Goal: Information Seeking & Learning: Understand process/instructions

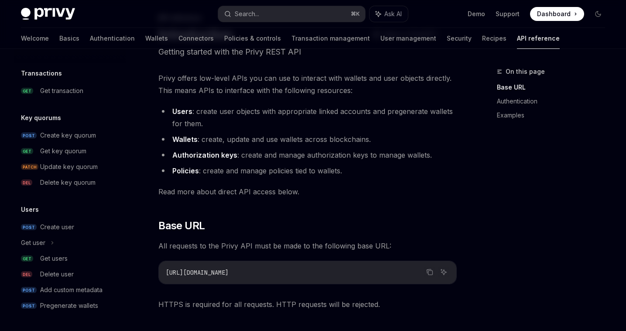
scroll to position [77, 0]
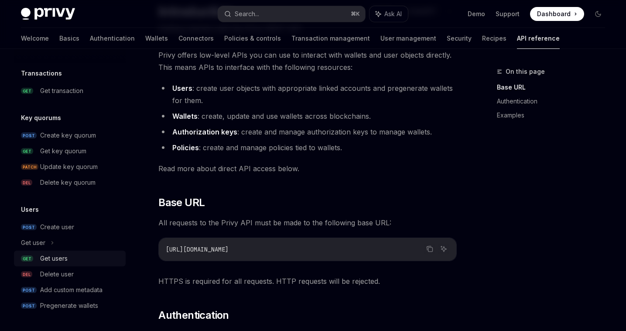
click at [68, 256] on div "Get users" at bounding box center [80, 258] width 80 height 10
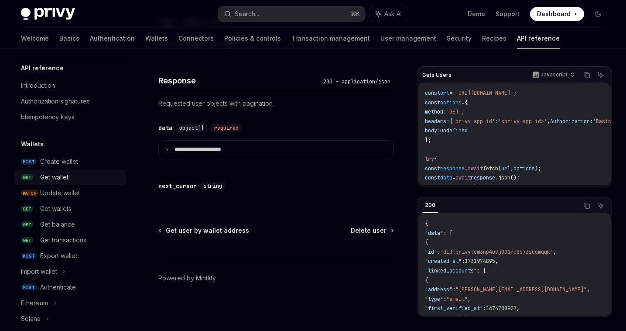
click at [58, 174] on div "Get wallet" at bounding box center [54, 177] width 28 height 10
type textarea "*"
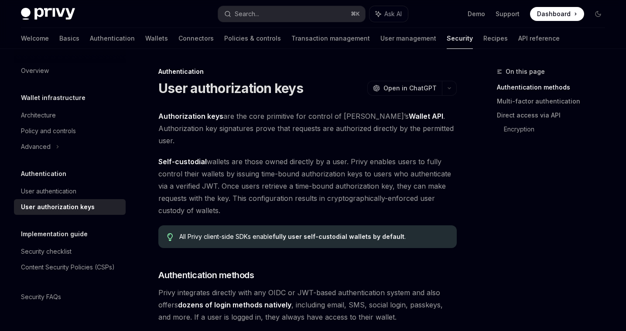
click at [261, 83] on h1 "User authorization keys" at bounding box center [230, 88] width 145 height 16
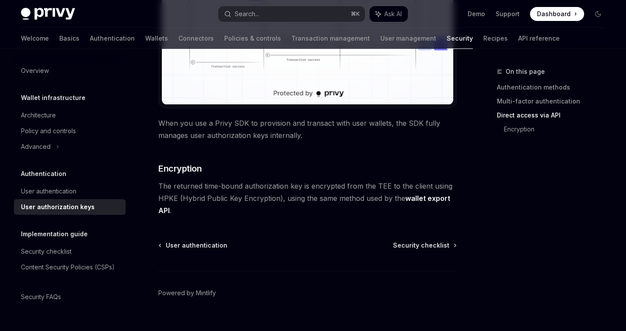
scroll to position [831, 0]
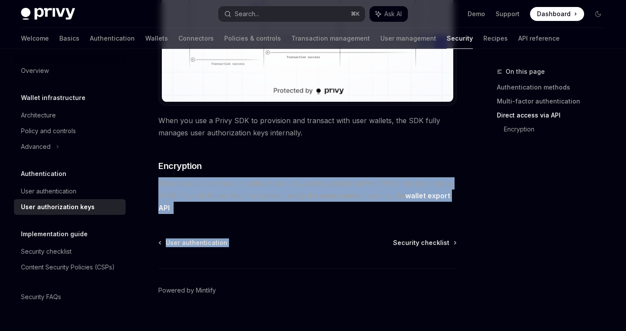
drag, startPoint x: 369, startPoint y: 208, endPoint x: 331, endPoint y: 145, distance: 73.6
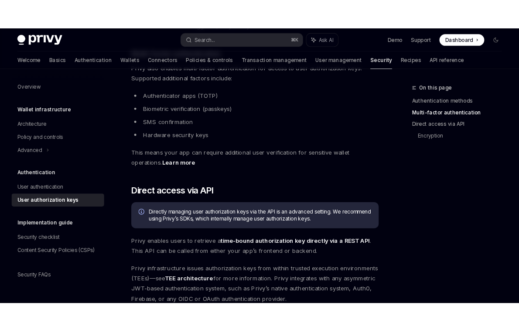
scroll to position [0, 0]
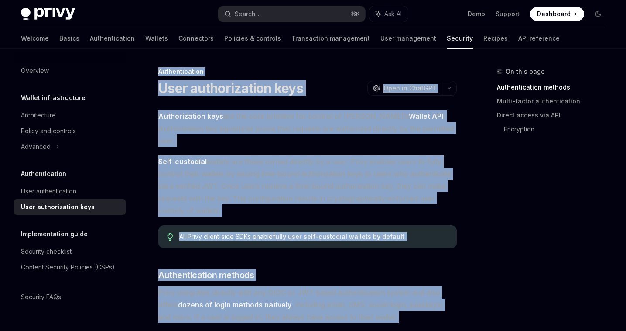
copy div "Authentication User authorization keys OpenAI Open in ChatGPT OpenAI Open in Ch…"
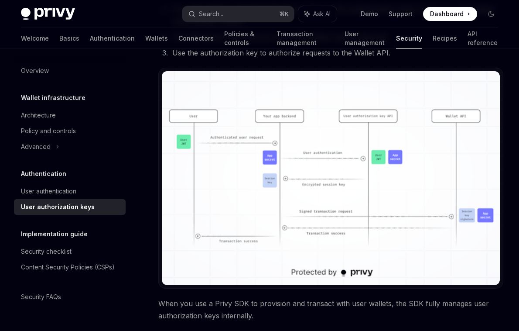
scroll to position [645, 0]
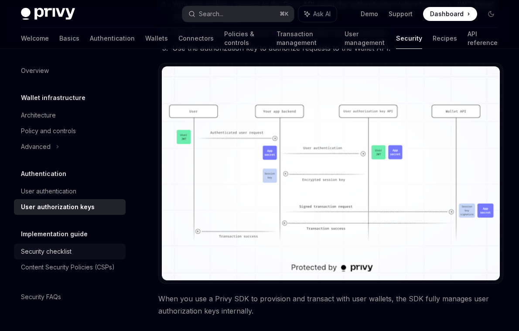
click at [72, 251] on div "Security checklist" at bounding box center [70, 251] width 99 height 10
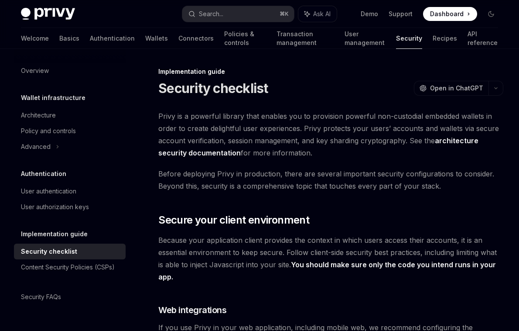
click at [193, 152] on link "architecture security documentation" at bounding box center [318, 146] width 320 height 21
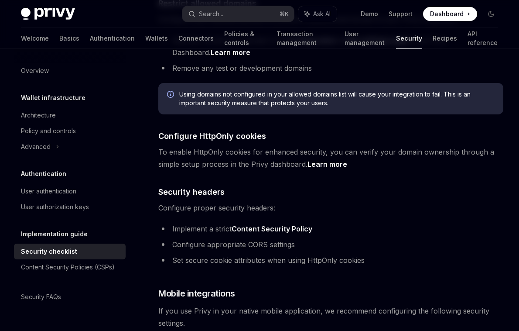
scroll to position [397, 0]
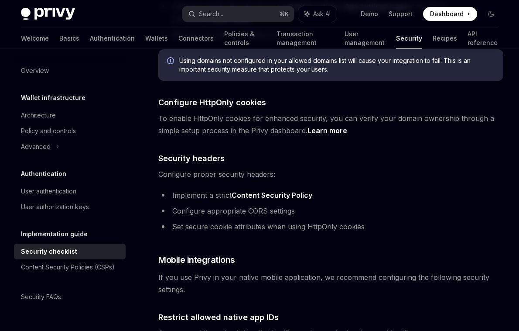
click at [282, 117] on span "To enable HttpOnly cookies for enhanced security, you can verify your domain ow…" at bounding box center [330, 124] width 345 height 24
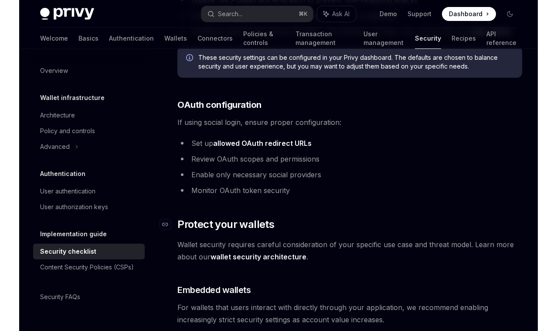
scroll to position [894, 0]
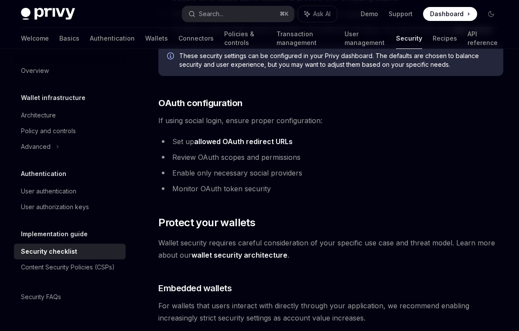
type textarea "*"
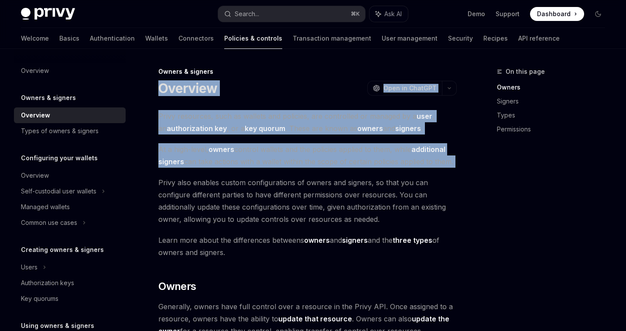
drag, startPoint x: 156, startPoint y: 76, endPoint x: 239, endPoint y: 173, distance: 127.7
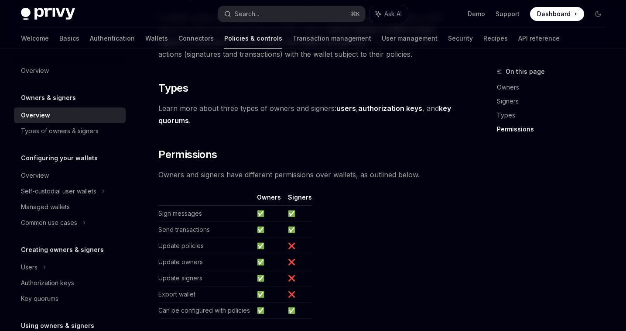
scroll to position [772, 0]
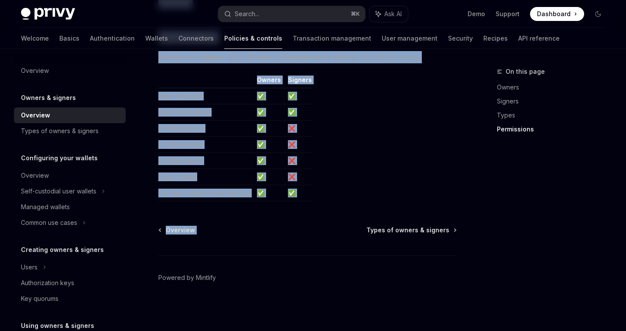
copy div "Overview OpenAI Open in ChatGPT OpenAI Open in ChatGPT Privy resources, such as…"
click at [52, 123] on link "Types of owners & signers" at bounding box center [70, 131] width 112 height 16
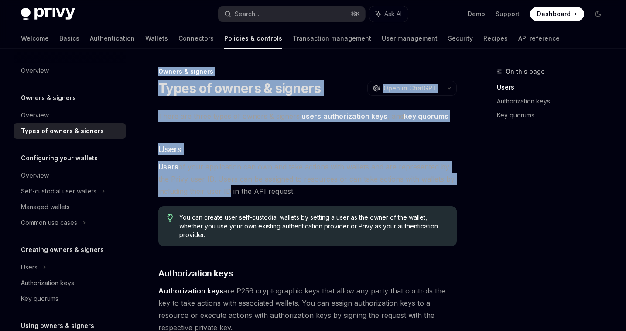
drag, startPoint x: 154, startPoint y: 72, endPoint x: 227, endPoint y: 189, distance: 137.3
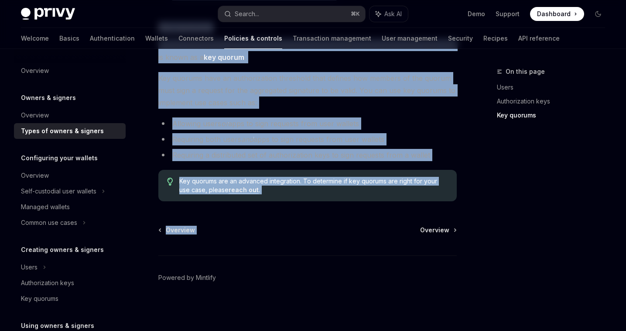
copy div "Owners & signers Types of owners & signers OpenAI Open in ChatGPT OpenAI Open i…"
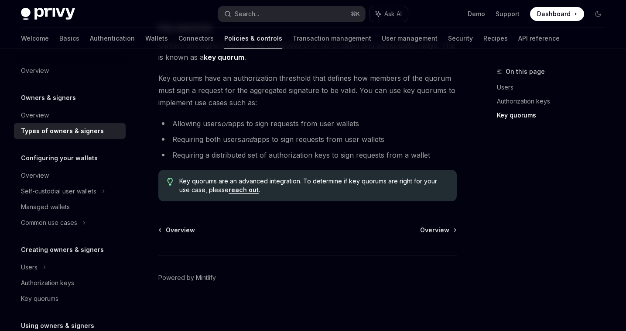
click at [34, 103] on h5 "Configuring your wallets" at bounding box center [48, 97] width 55 height 10
click at [34, 169] on link "Overview" at bounding box center [70, 175] width 112 height 16
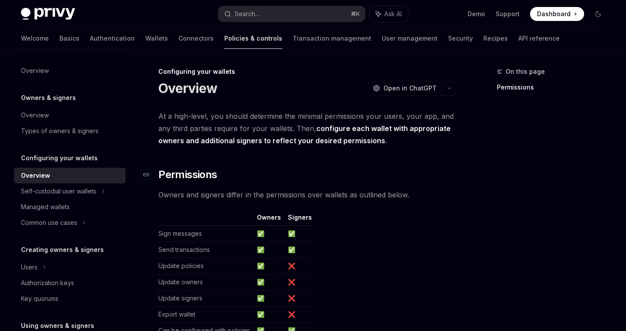
scroll to position [268, 0]
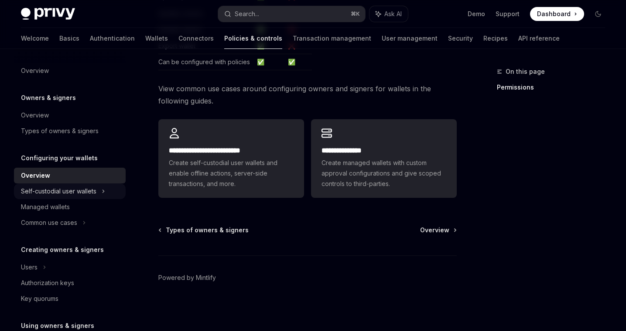
click at [115, 185] on div "Self-custodial user wallets" at bounding box center [70, 191] width 112 height 16
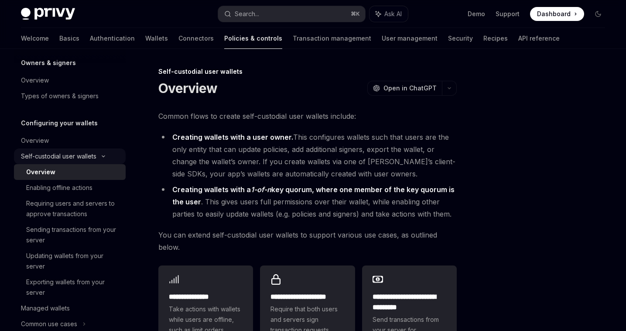
scroll to position [36, 0]
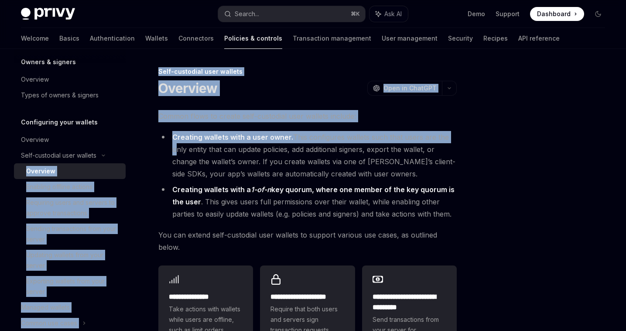
drag, startPoint x: 110, startPoint y: 157, endPoint x: 143, endPoint y: 154, distance: 33.8
click at [143, 154] on div "Overview Owners & signers Overview Types of owners & signers Configuring your w…" at bounding box center [313, 332] width 626 height 566
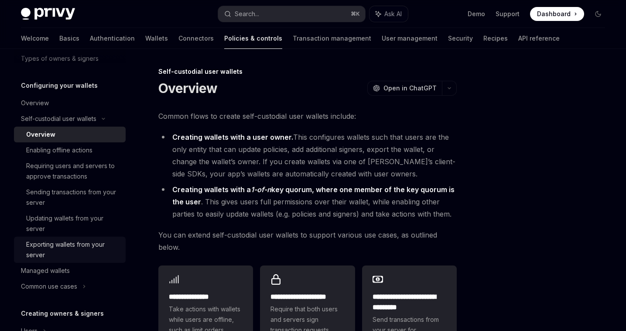
scroll to position [70, 0]
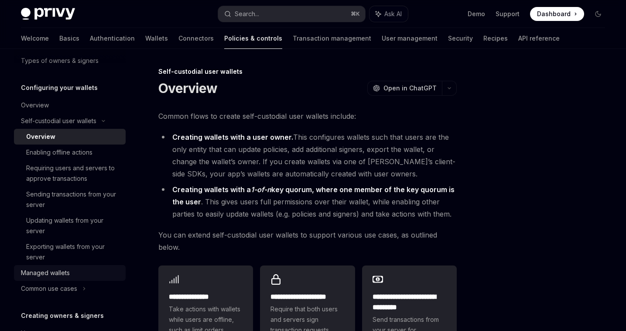
click at [64, 275] on div "Managed wallets" at bounding box center [45, 272] width 49 height 10
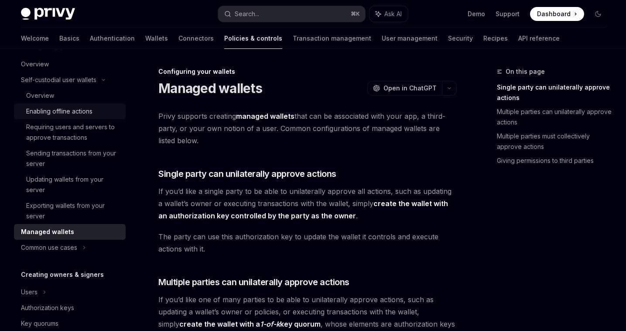
scroll to position [145, 0]
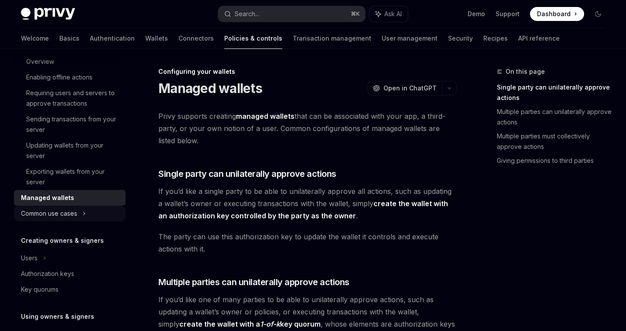
click at [88, 218] on div "Common use cases" at bounding box center [70, 213] width 112 height 16
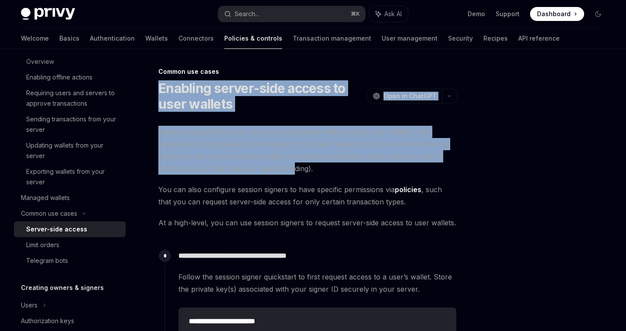
drag, startPoint x: 160, startPoint y: 85, endPoint x: 242, endPoint y: 173, distance: 120.3
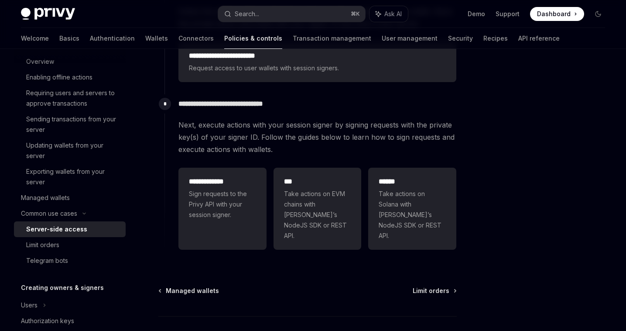
scroll to position [249, 0]
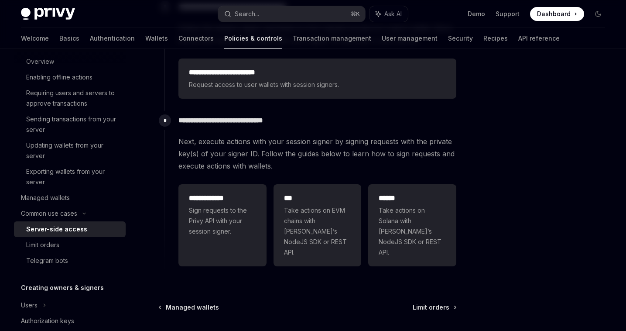
click at [482, 299] on div at bounding box center [545, 198] width 133 height 264
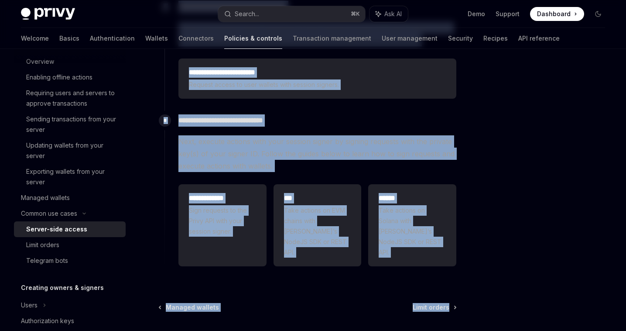
click at [474, 293] on div "**********" at bounding box center [313, 103] width 598 height 607
copy div "**********"
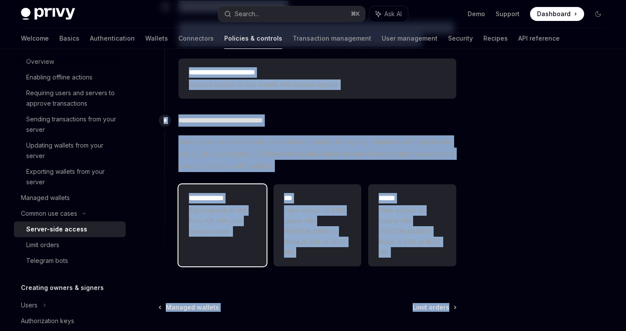
click at [250, 222] on span "Sign requests to the Privy API with your session signer." at bounding box center [222, 220] width 67 height 31
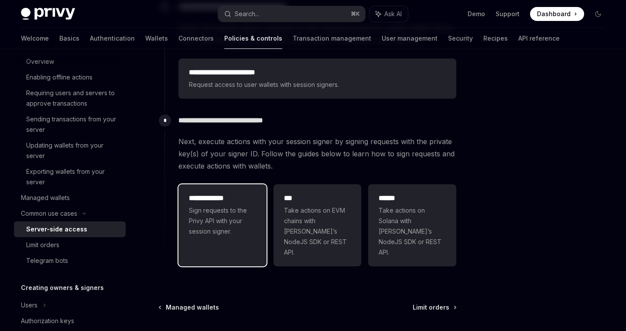
scroll to position [383, 0]
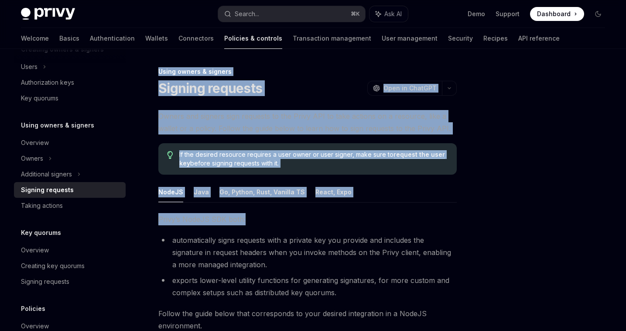
drag, startPoint x: 154, startPoint y: 72, endPoint x: 276, endPoint y: 228, distance: 199.1
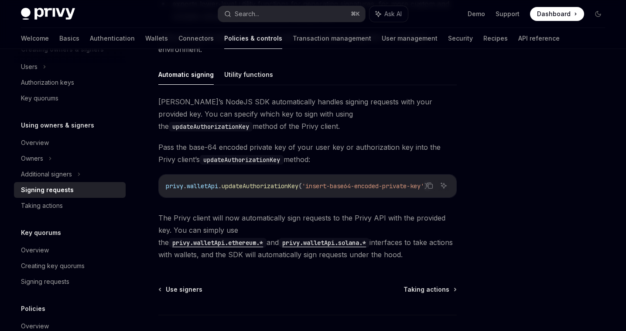
scroll to position [275, 0]
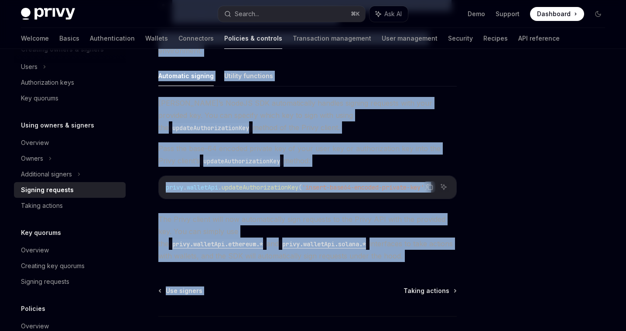
click at [436, 281] on div "Using owners & signers Signing requests OpenAI Open in ChatGPT OpenAI Open in C…" at bounding box center [225, 92] width 465 height 600
copy div "Using owners & signers Signing requests OpenAI Open in ChatGPT OpenAI Open in C…"
click at [344, 275] on div "Using owners & signers Signing requests OpenAI Open in ChatGPT OpenAI Open in C…" at bounding box center [225, 92] width 465 height 600
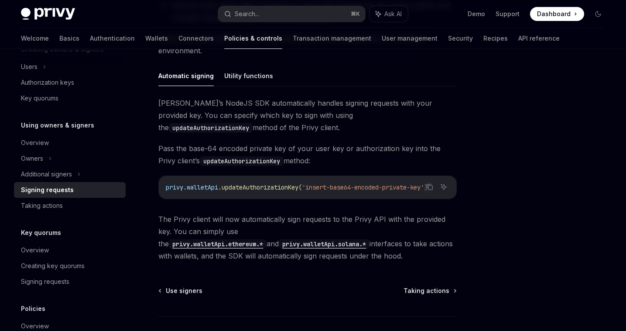
click at [442, 295] on span "Taking actions" at bounding box center [426, 290] width 46 height 9
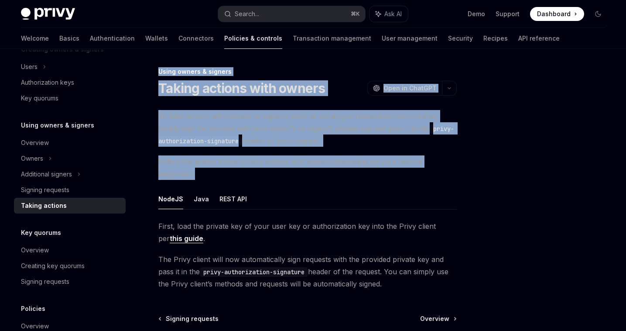
drag, startPoint x: 155, startPoint y: 67, endPoint x: 262, endPoint y: 191, distance: 163.9
click at [261, 184] on div "Using owners & signers Taking actions with owners OpenAI Open in ChatGPT OpenAI…" at bounding box center [225, 242] width 465 height 353
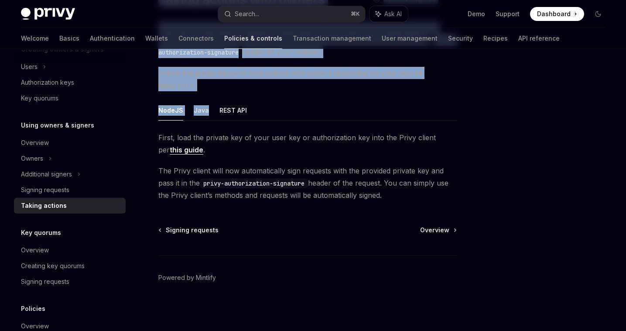
click at [470, 235] on div "Using owners & signers Taking actions with owners OpenAI Open in ChatGPT OpenAI…" at bounding box center [313, 145] width 598 height 370
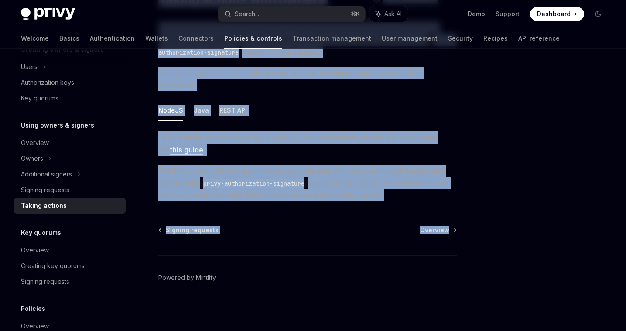
click at [466, 212] on div "Using owners & signers Taking actions with owners OpenAI Open in ChatGPT OpenAI…" at bounding box center [313, 145] width 598 height 370
copy div "Using owners & signers Taking actions with owners OpenAI Open in ChatGPT OpenAI…"
click at [447, 215] on div "Using owners & signers Taking actions with owners OpenAI Open in ChatGPT OpenAI…" at bounding box center [225, 154] width 465 height 353
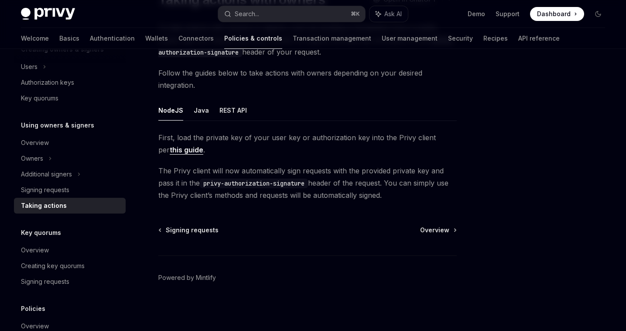
click at [203, 145] on link "this guide" at bounding box center [187, 149] width 34 height 9
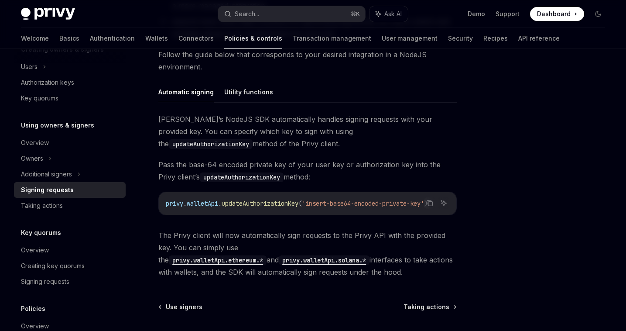
scroll to position [270, 0]
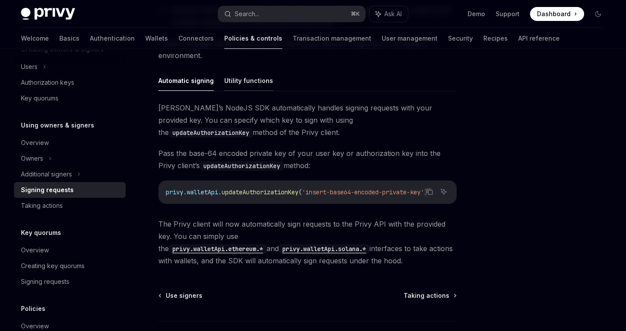
click at [253, 86] on button "Utility functions" at bounding box center [248, 80] width 49 height 20
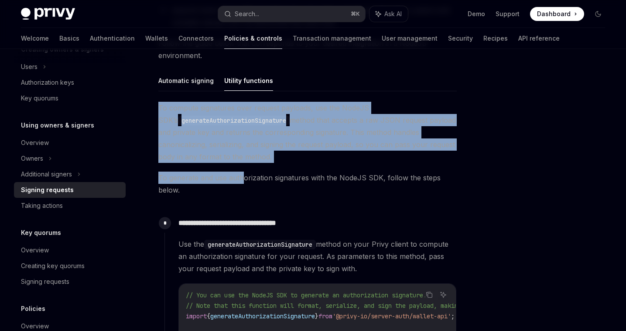
drag, startPoint x: 156, startPoint y: 104, endPoint x: 240, endPoint y: 178, distance: 112.2
click at [240, 178] on div "Using owners & signers Signing requests OpenAI Open in ChatGPT OpenAI Open in C…" at bounding box center [225, 230] width 465 height 869
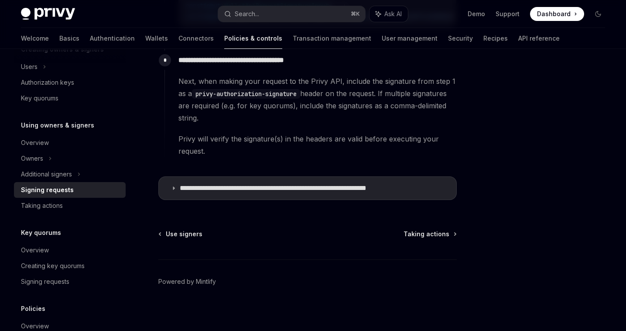
scroll to position [608, 0]
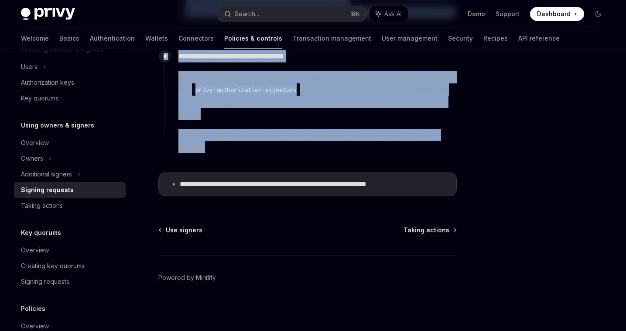
click at [416, 160] on div "**********" at bounding box center [310, 104] width 292 height 115
copy div "**********"
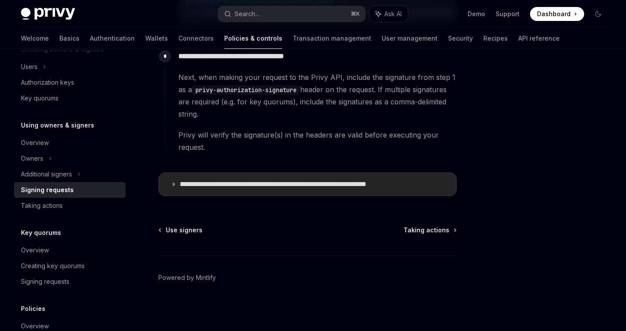
click at [197, 185] on p "**********" at bounding box center [301, 184] width 242 height 9
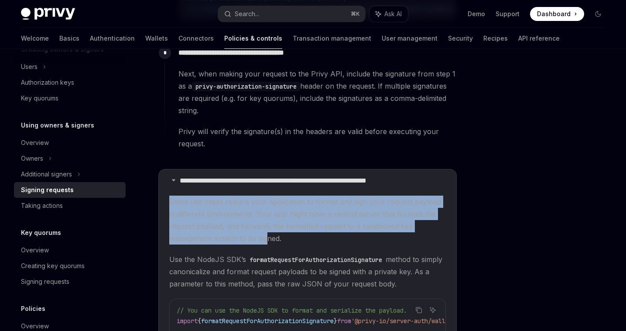
drag, startPoint x: 167, startPoint y: 197, endPoint x: 267, endPoint y: 246, distance: 111.9
click at [267, 246] on details "**********" at bounding box center [307, 277] width 298 height 216
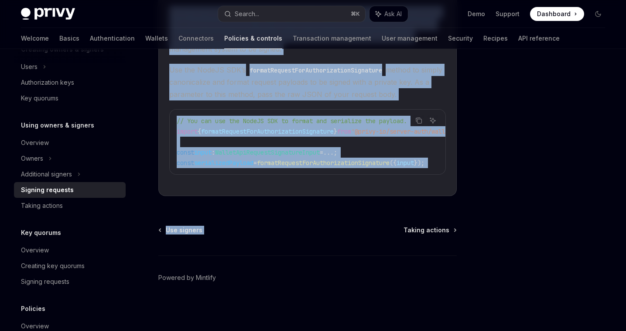
copy div "Some use cases require your application to format and sign your request payload…"
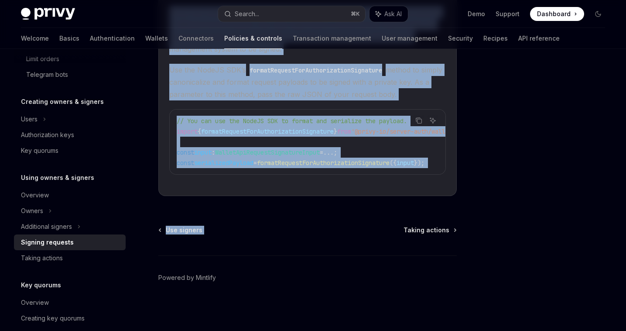
scroll to position [332, 0]
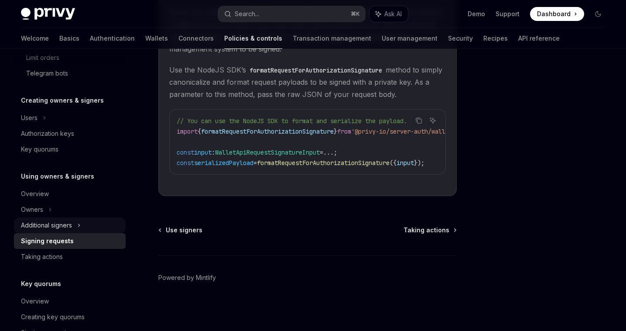
click at [67, 222] on div "Additional signers" at bounding box center [46, 225] width 51 height 10
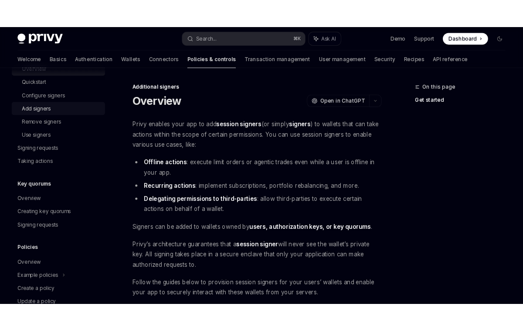
scroll to position [561, 0]
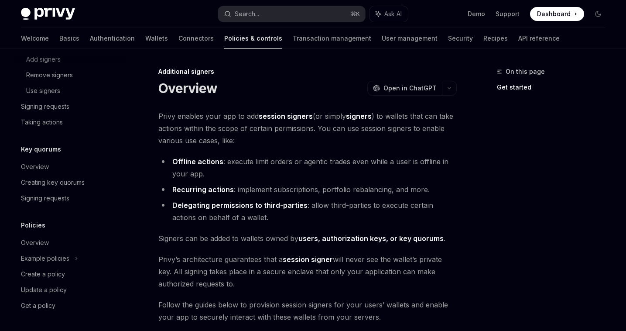
type textarea "*"
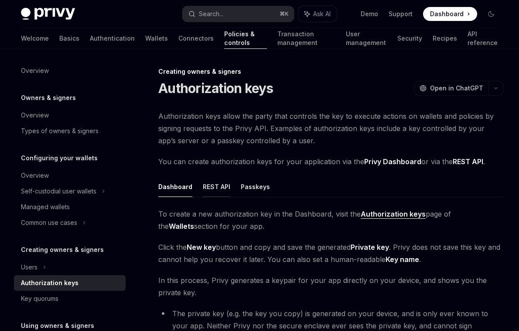
click at [210, 194] on button "REST API" at bounding box center [216, 186] width 27 height 20
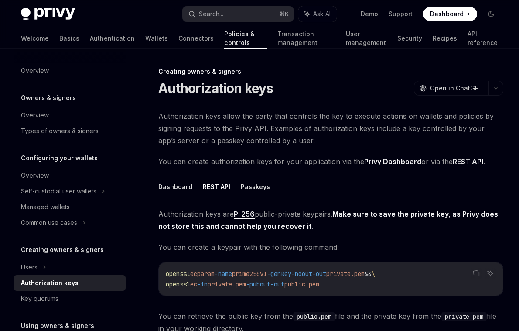
click at [184, 193] on button "Dashboard" at bounding box center [175, 186] width 34 height 20
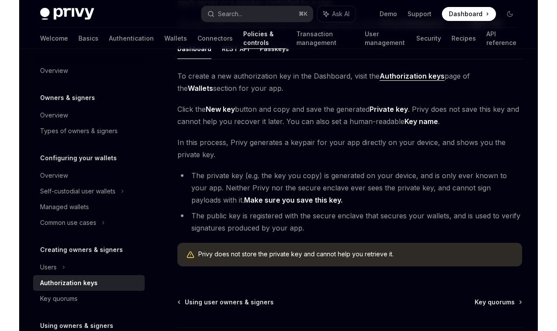
scroll to position [134, 0]
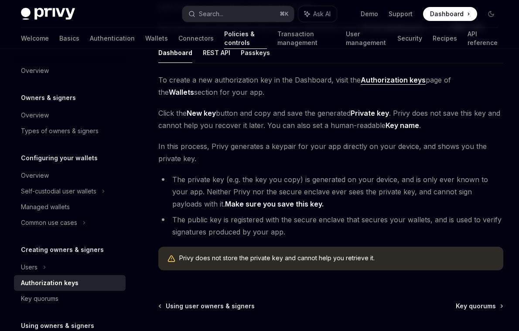
type textarea "*"
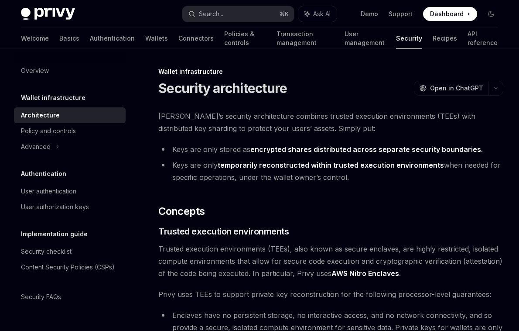
type textarea "*"
